Goal: Feedback & Contribution: Contribute content

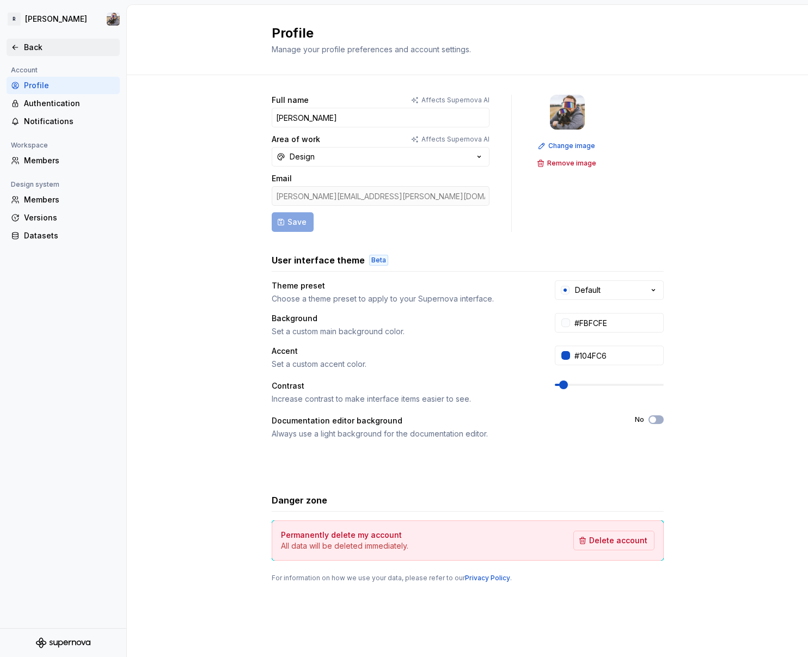
click at [34, 47] on div "Back" at bounding box center [70, 47] width 92 height 11
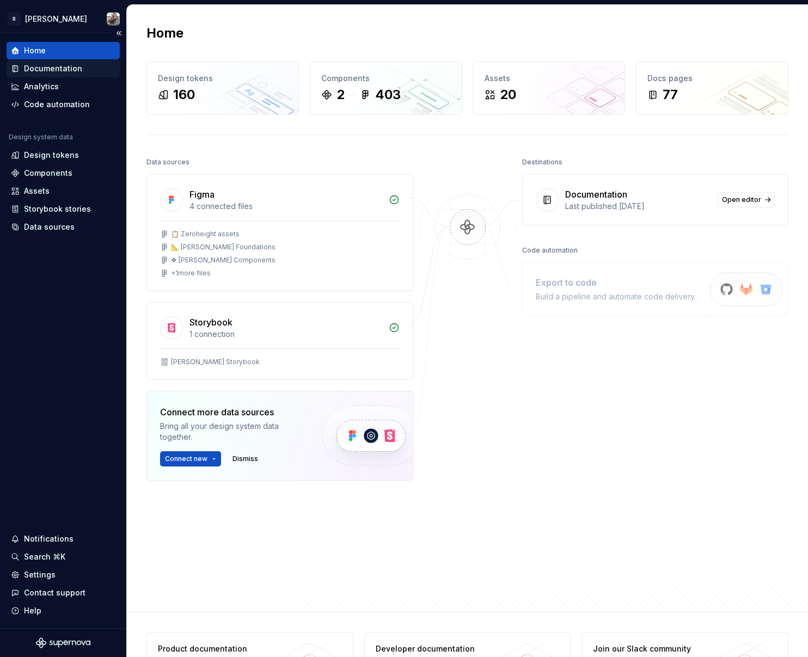
click at [57, 70] on div "Documentation" at bounding box center [53, 68] width 58 height 11
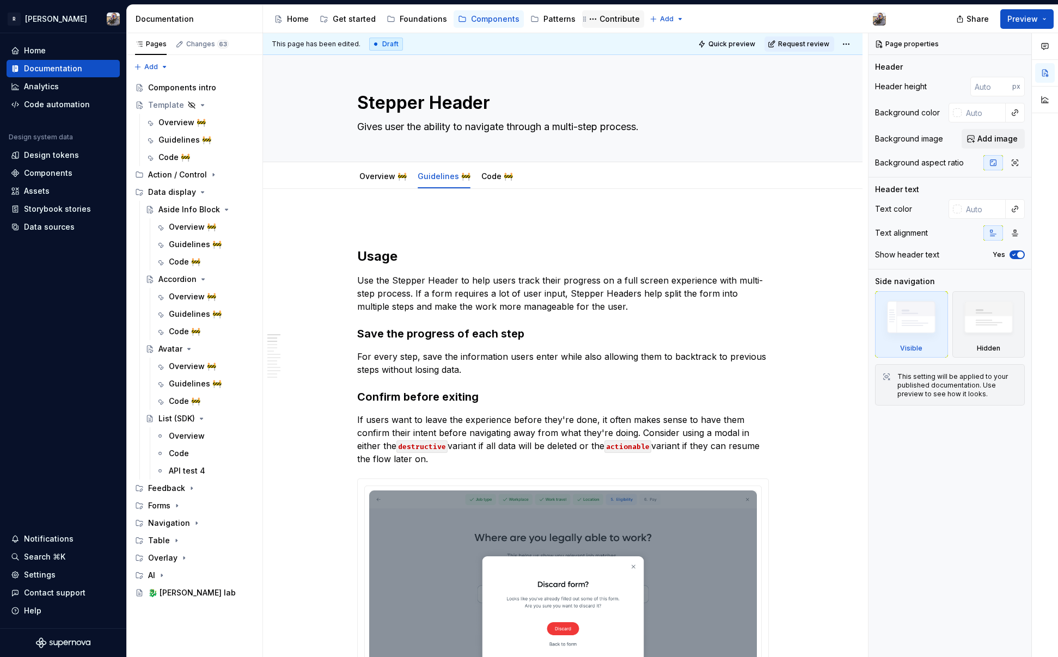
click at [604, 19] on div "Contribute" at bounding box center [620, 19] width 40 height 11
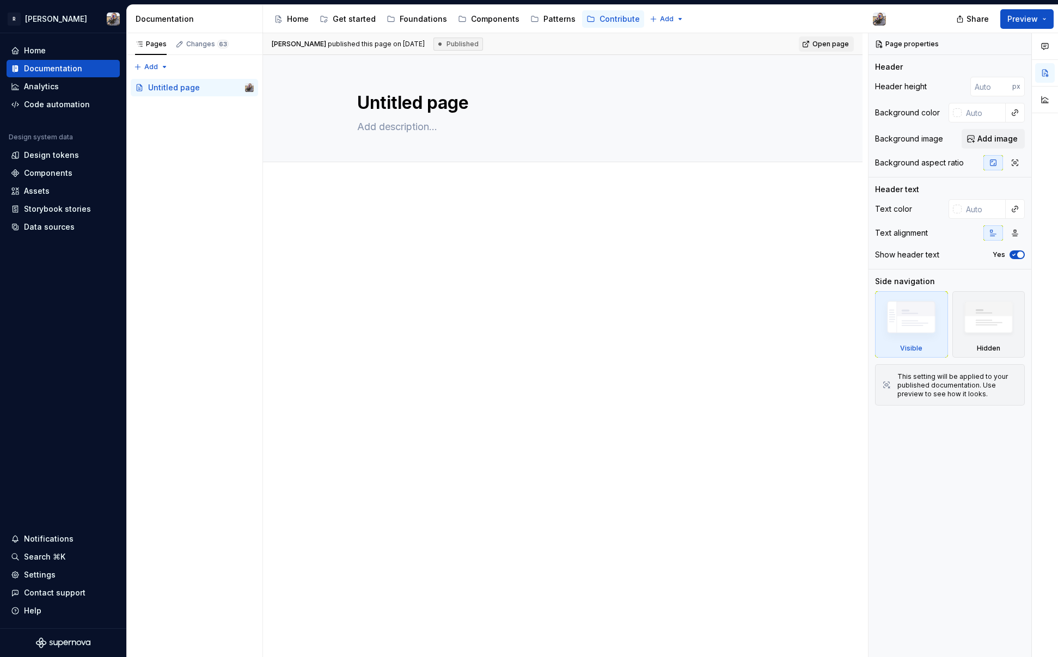
type textarea "*"
